Goal: Task Accomplishment & Management: Use online tool/utility

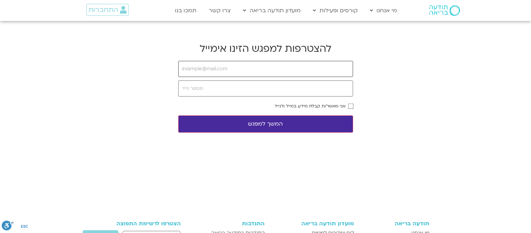
click at [233, 67] on input "email" at bounding box center [265, 69] width 175 height 16
type input "ט"
type input "[EMAIL_ADDRESS][DOMAIN_NAME]"
click at [220, 91] on input "tel" at bounding box center [265, 88] width 175 height 16
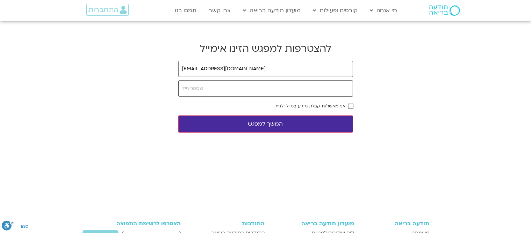
click at [220, 91] on input "tel" at bounding box center [265, 88] width 175 height 16
type input "0548089296"
click at [355, 105] on body "דלג לתוכן Main Menu מי אנחנו מי אנחנו שאלות נפוצות מנחים ומנחות בתודעה בריאה מה…" at bounding box center [265, 178] width 531 height 357
click at [266, 124] on button "המשך למפגש" at bounding box center [265, 123] width 175 height 17
